Goal: Navigation & Orientation: Find specific page/section

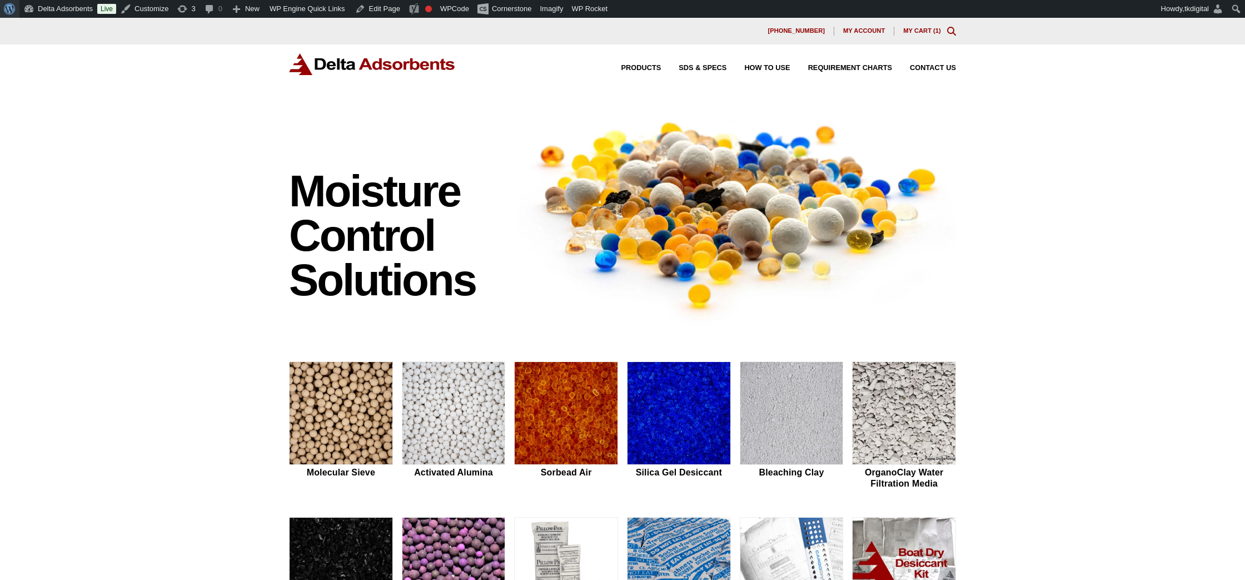
click at [9, 9] on span "Toolbar" at bounding box center [8, 8] width 8 height 16
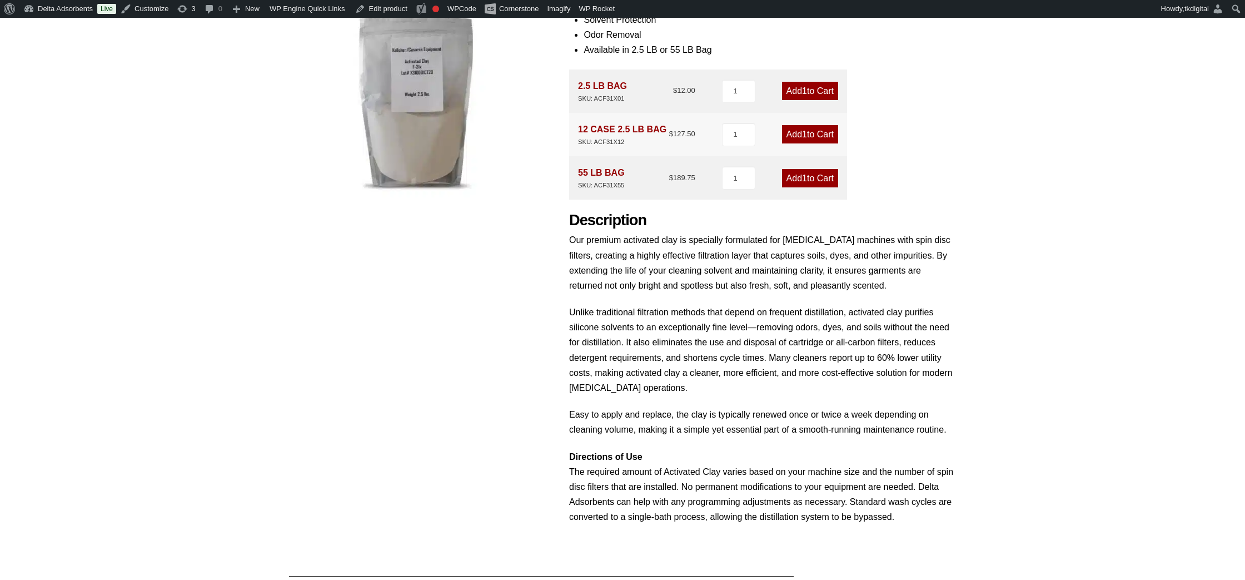
scroll to position [205, 0]
click at [917, 187] on div "Product Features Sustainable Solvent Protection Odor Removal Available in 2.5 L…" at bounding box center [762, 257] width 387 height 560
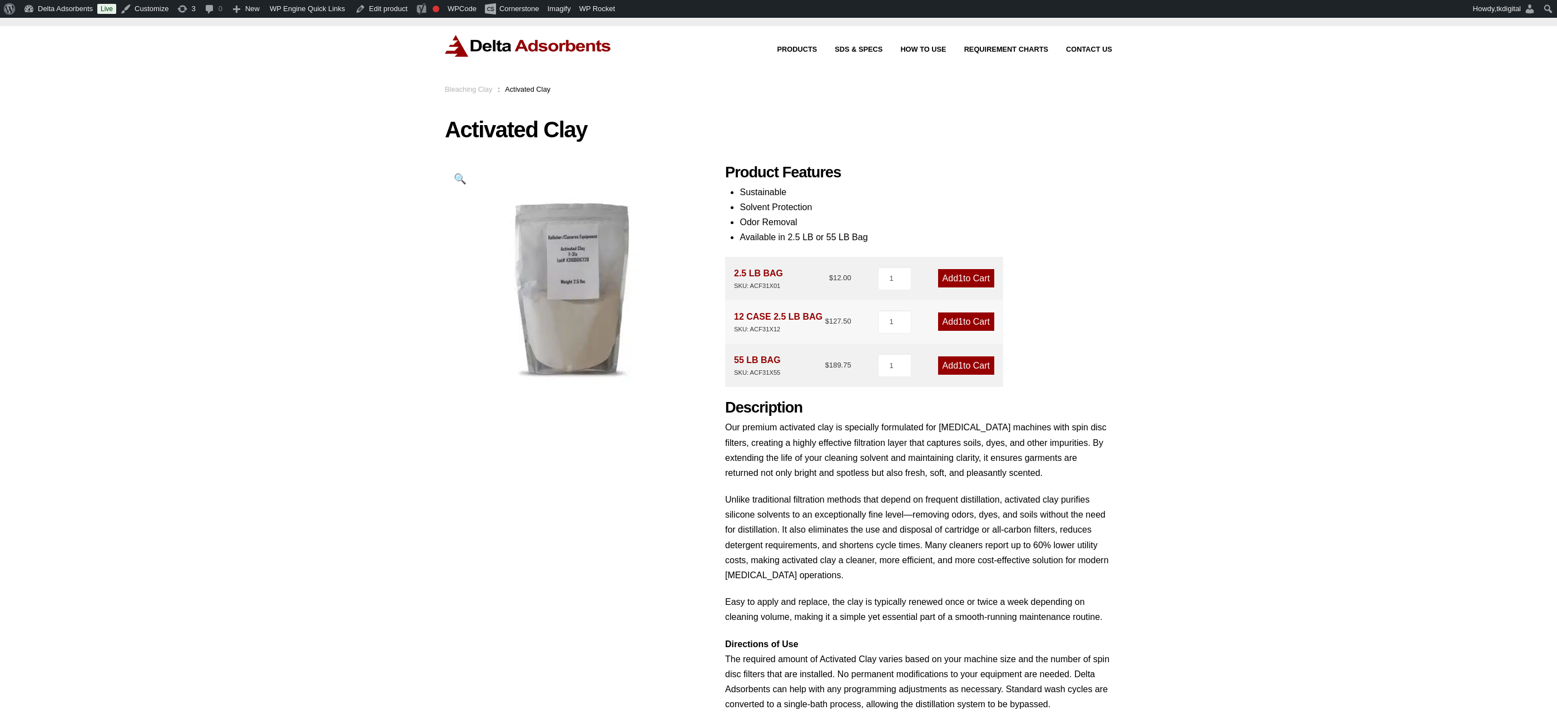
scroll to position [21, 0]
click at [1146, 234] on div "Our website has detected that you are using an outdated browser that will preve…" at bounding box center [778, 493] width 1557 height 992
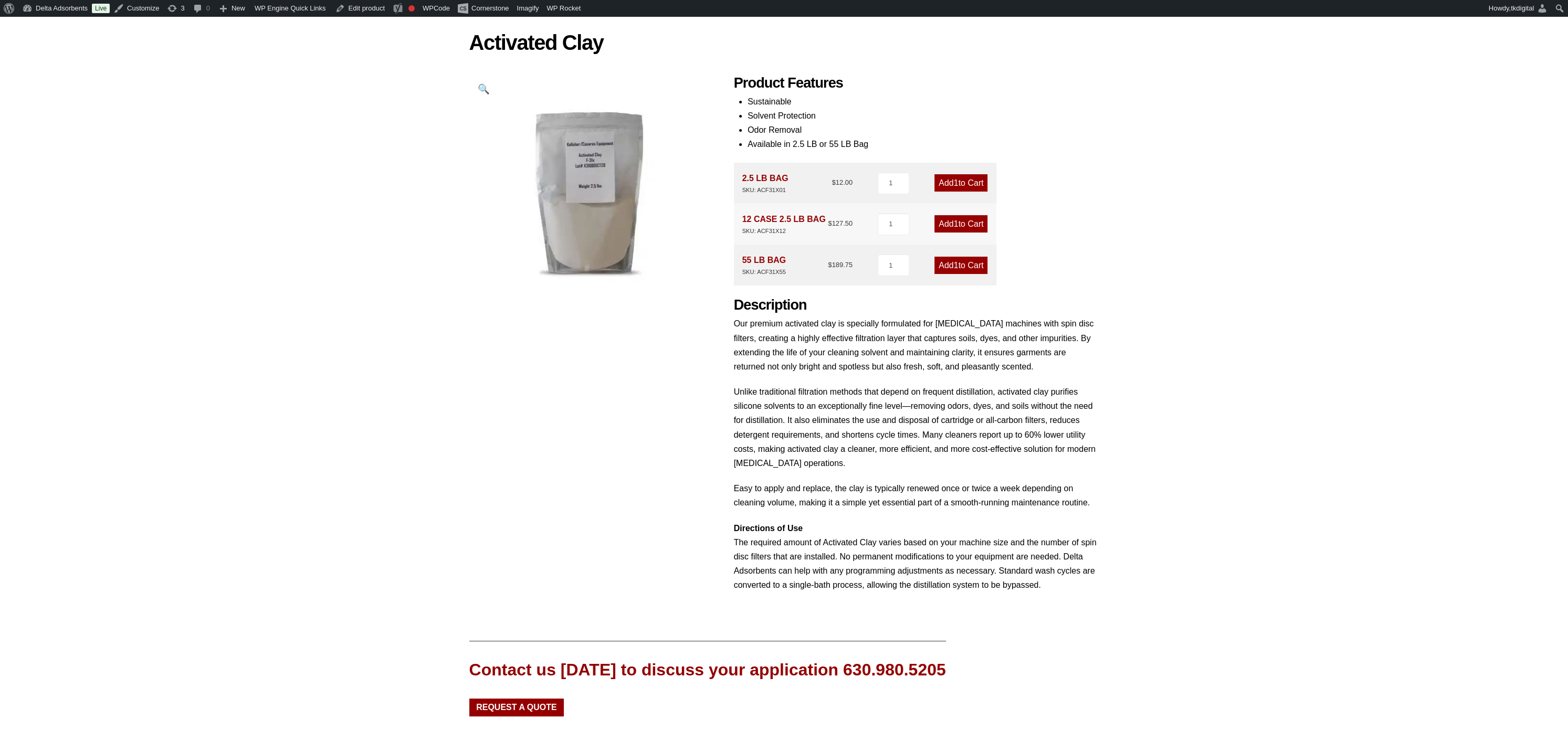
scroll to position [95, 0]
click at [378, 7] on link "Edit product" at bounding box center [360, 8] width 58 height 17
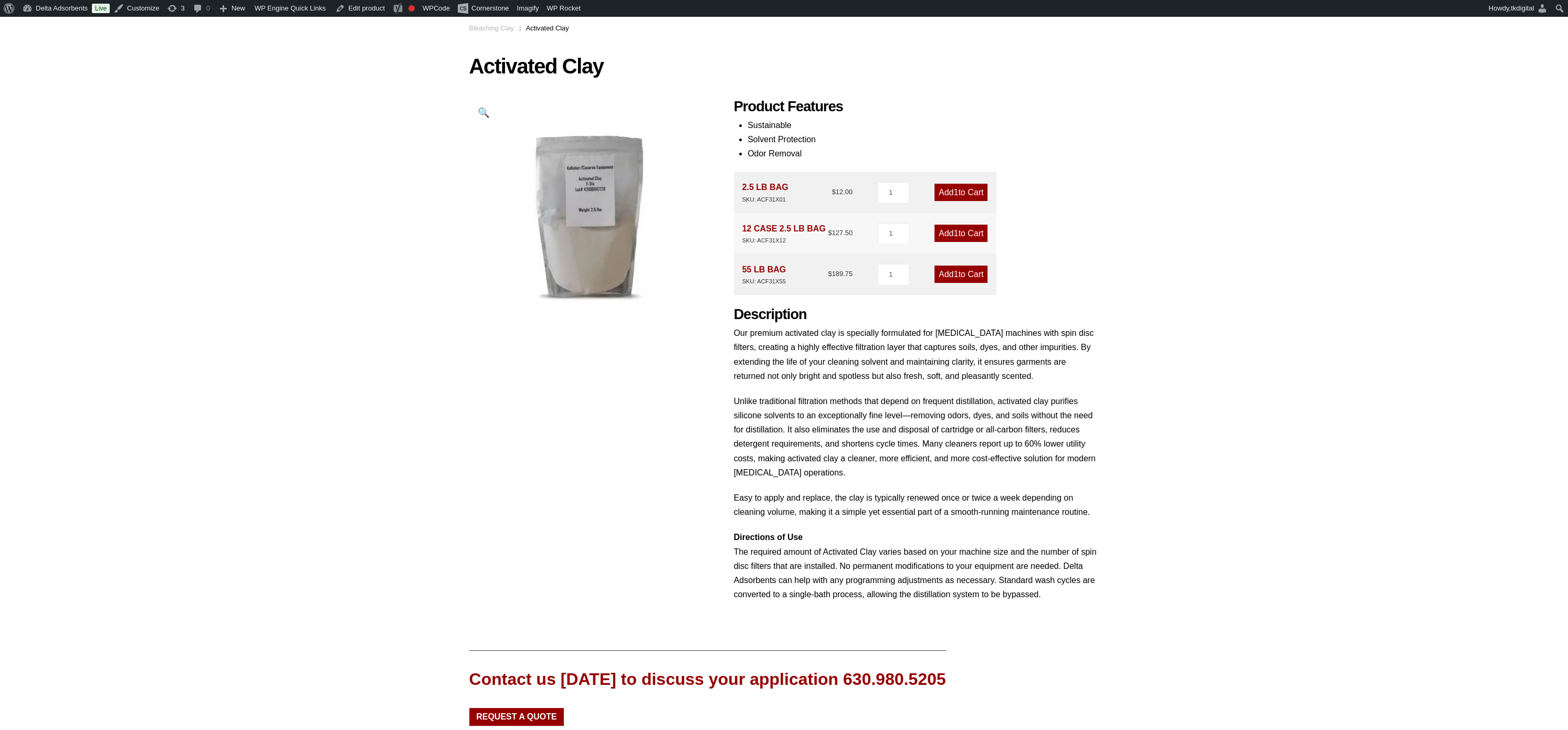
scroll to position [78, 0]
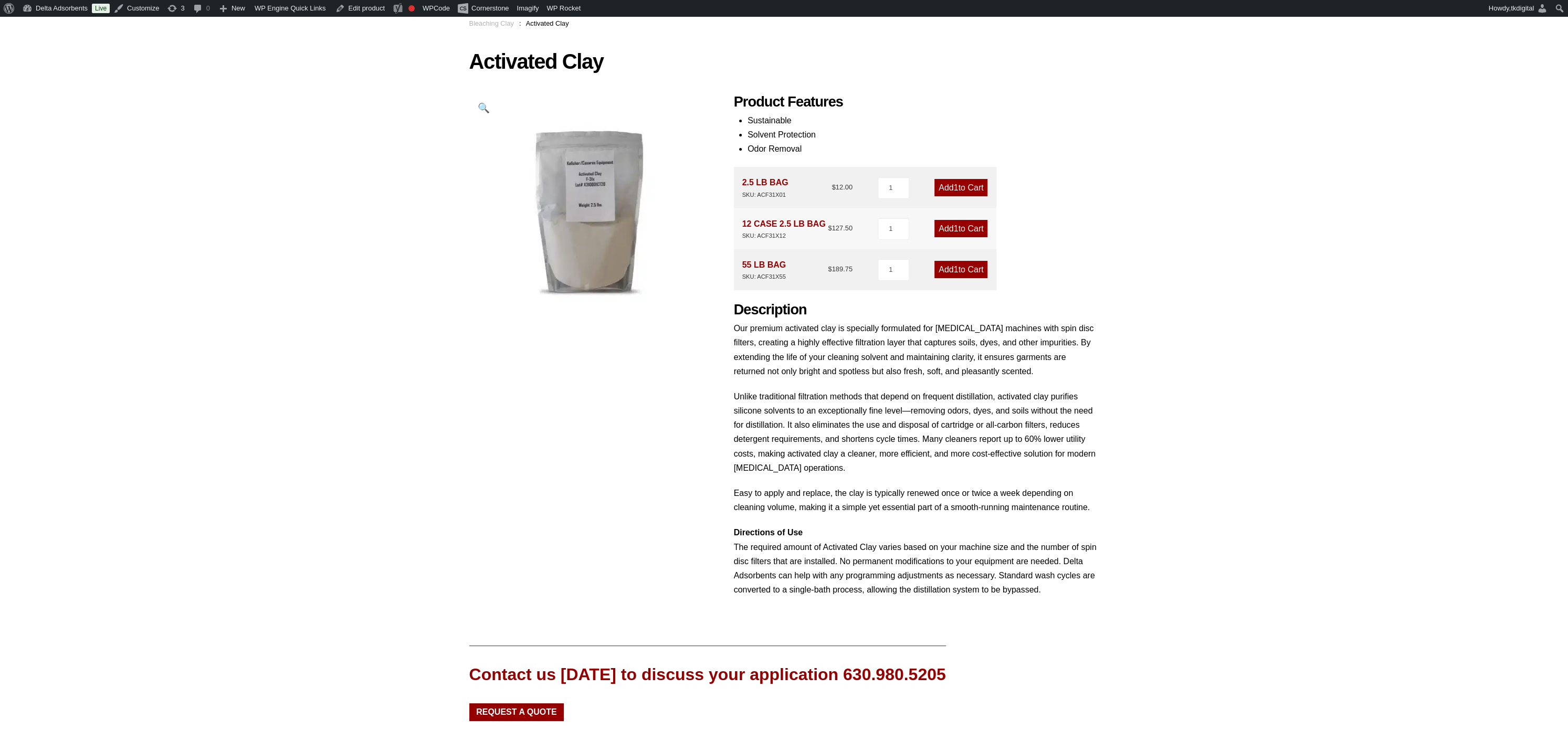
click at [941, 142] on li "Odor Removal" at bounding box center [923, 148] width 352 height 14
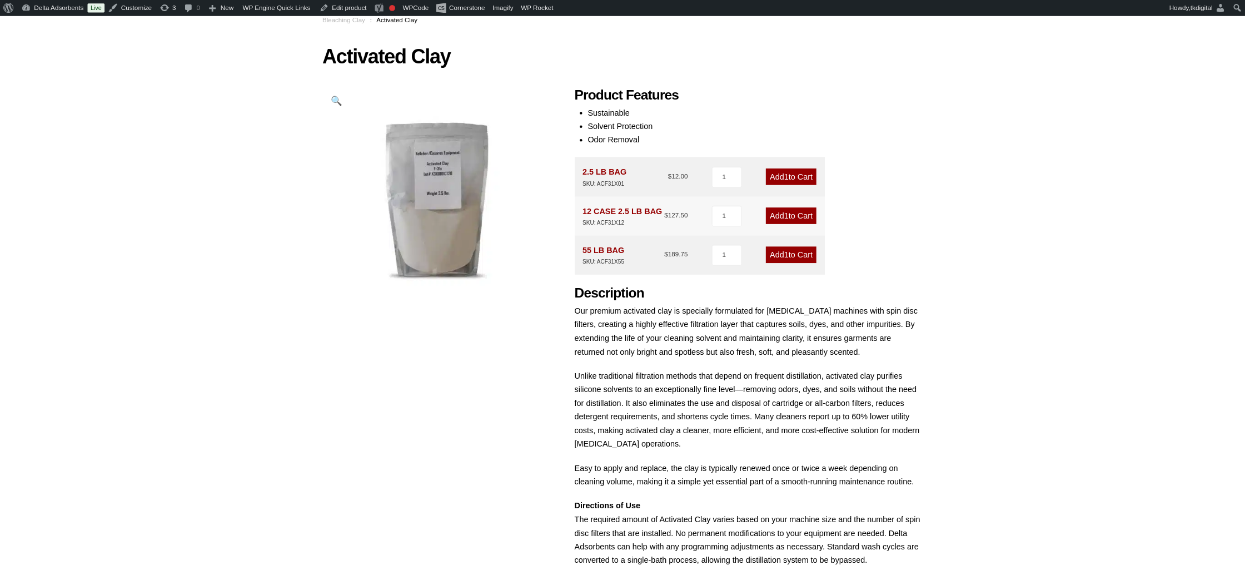
scroll to position [85, 0]
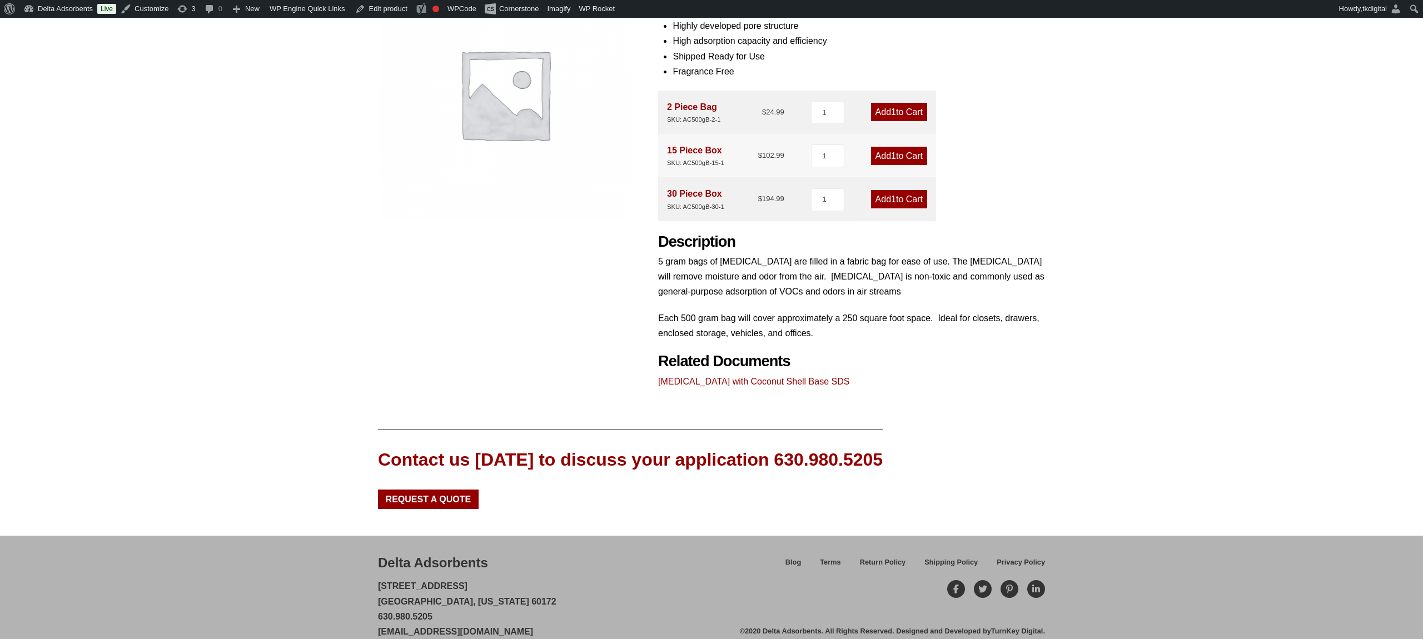
scroll to position [214, 0]
click at [385, 3] on link "Edit product" at bounding box center [381, 9] width 61 height 18
